Goal: Navigation & Orientation: Find specific page/section

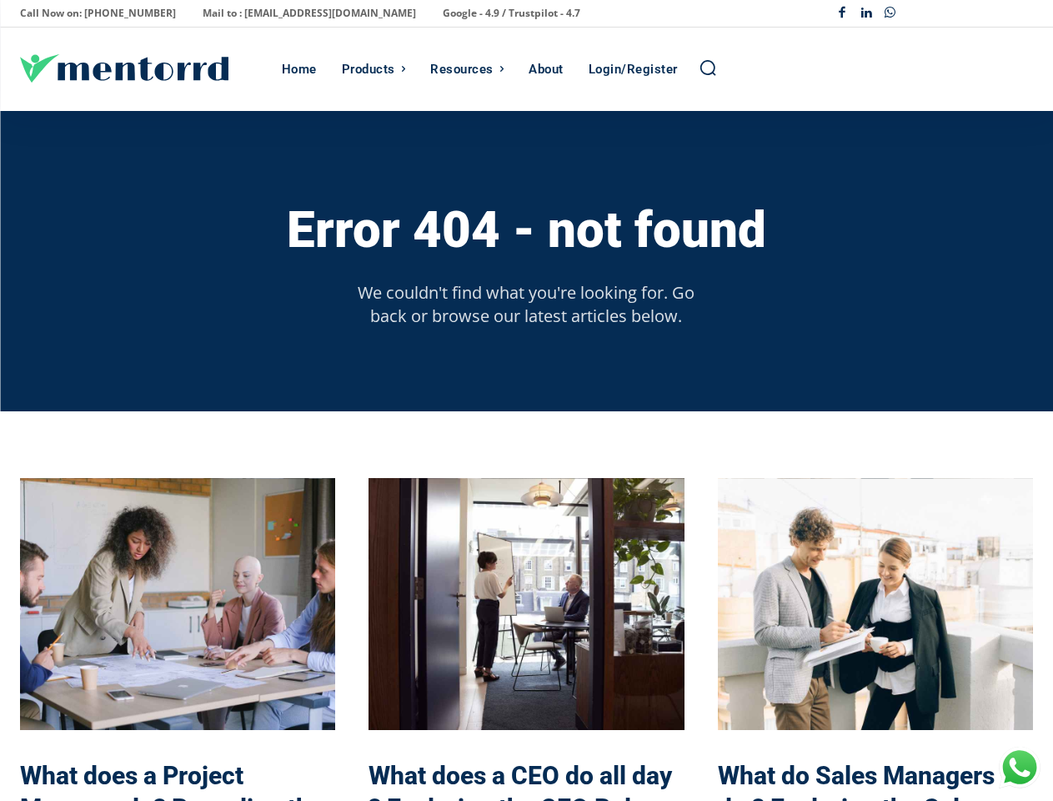
click at [526, 400] on div "Error 404 - not found We couldn't find what you're looking for. Go back or brow…" at bounding box center [526, 261] width 1013 height 300
click at [90, 13] on p "Call Now on: [PHONE_NUMBER]" at bounding box center [98, 13] width 156 height 23
click at [254, 13] on p "Mail to : [EMAIL_ADDRESS][DOMAIN_NAME]" at bounding box center [310, 13] width 214 height 23
click at [443, 13] on p "Google - 4.9 / Trustpilot - 4.7" at bounding box center [512, 13] width 138 height 23
click at [932, 13] on div "Facebook Linkedin Whatsapp" at bounding box center [932, 14] width 203 height 24
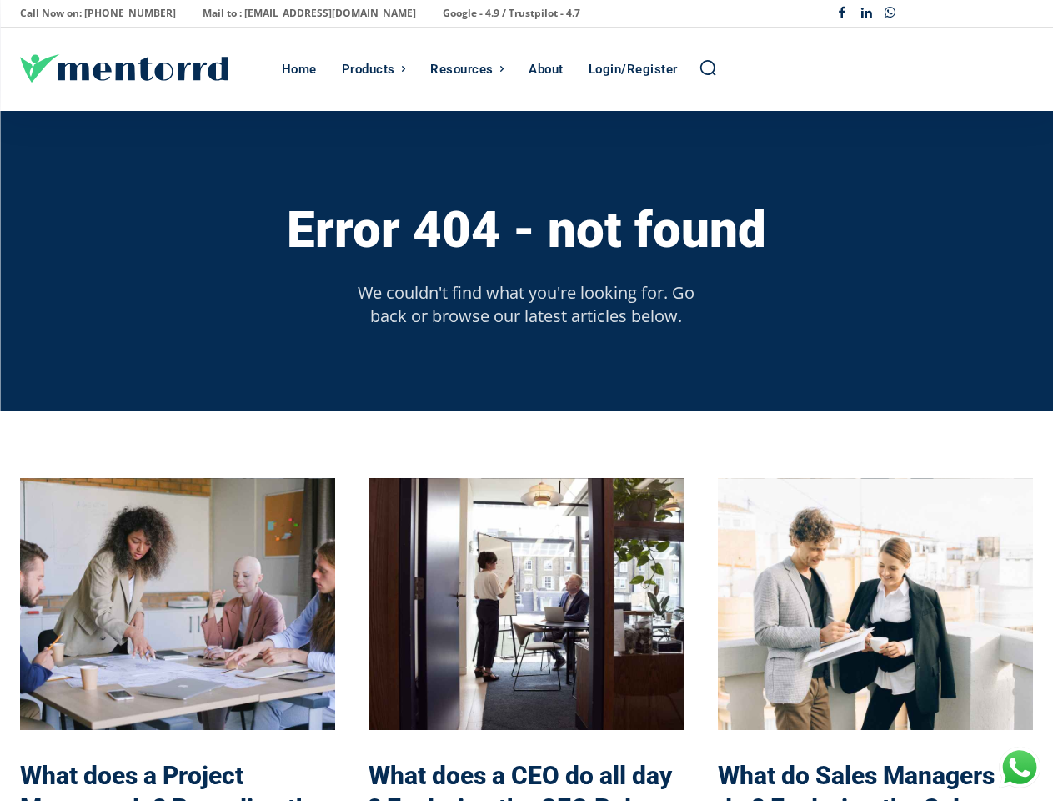
click at [371, 69] on div "Products" at bounding box center [368, 69] width 53 height 83
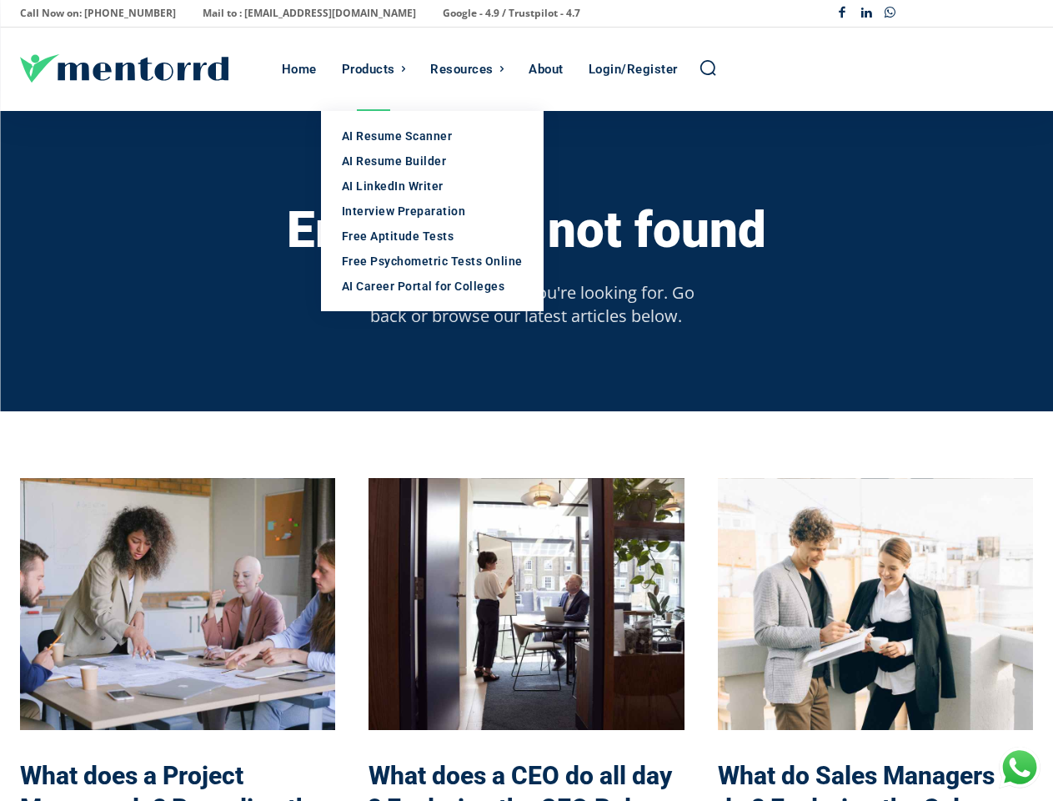
click at [461, 69] on div "Resources" at bounding box center [461, 69] width 63 height 83
click at [699, 68] on icon "Search" at bounding box center [708, 67] width 18 height 18
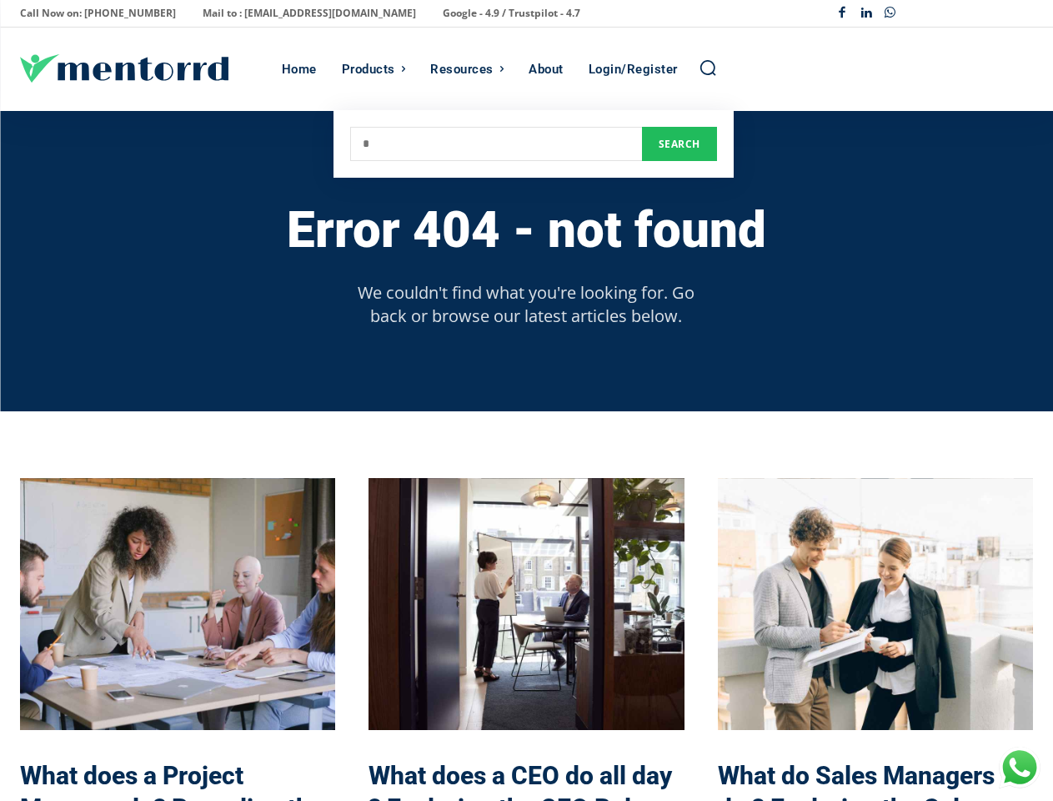
click at [526, 229] on h3 "Error 404 - not found" at bounding box center [527, 230] width 480 height 55
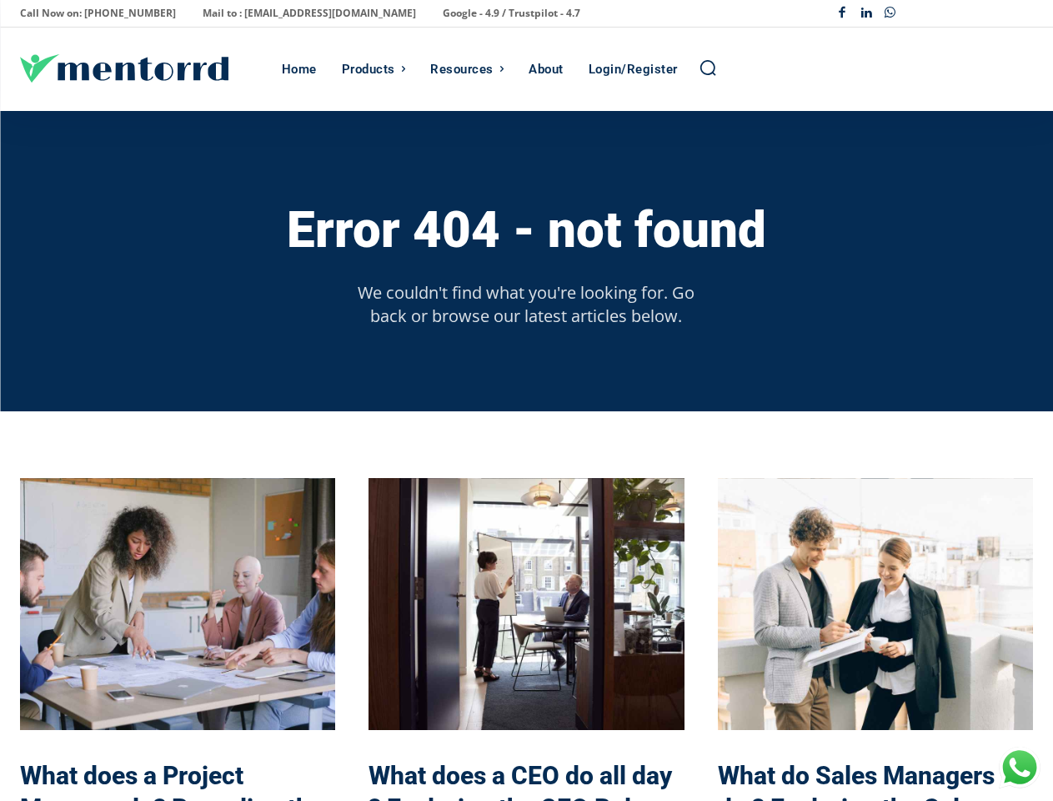
click at [526, 304] on p "We couldn't find what you're looking for. Go back or browse our latest articles…" at bounding box center [526, 304] width 365 height 47
